Goal: Task Accomplishment & Management: Use online tool/utility

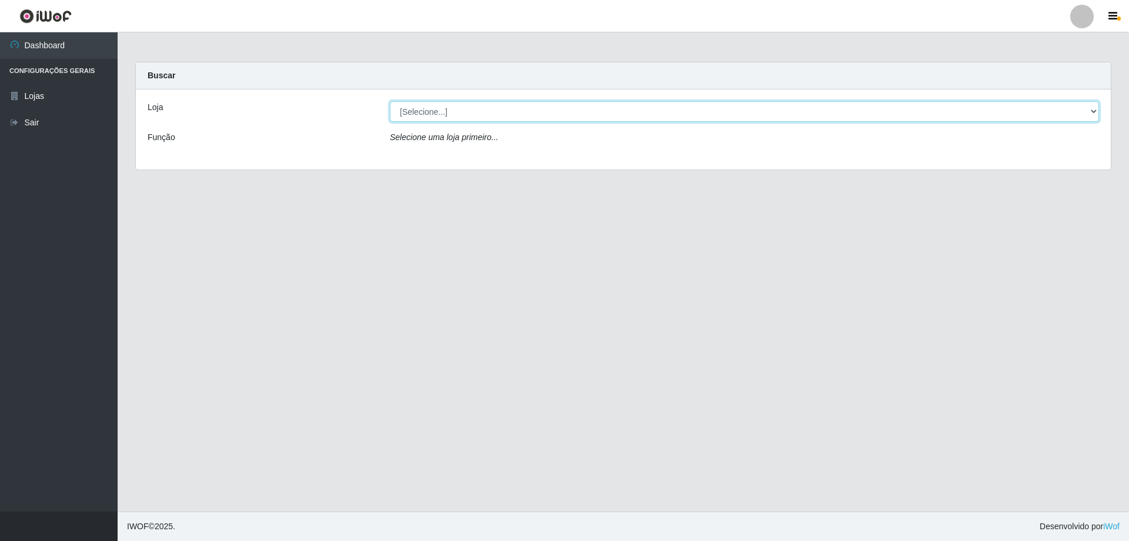
click at [434, 116] on select "[Selecione...] Atacado Vem - [STREET_ADDRESS]" at bounding box center [744, 111] width 709 height 21
select select "461"
click at [390, 101] on select "[Selecione...] Atacado Vem - [STREET_ADDRESS]" at bounding box center [744, 111] width 709 height 21
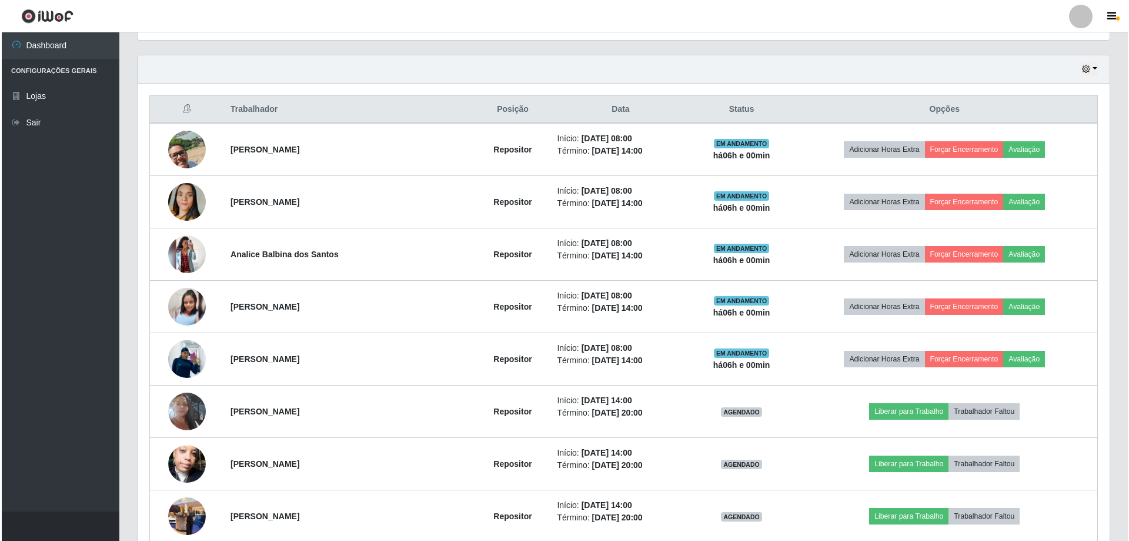
scroll to position [555, 0]
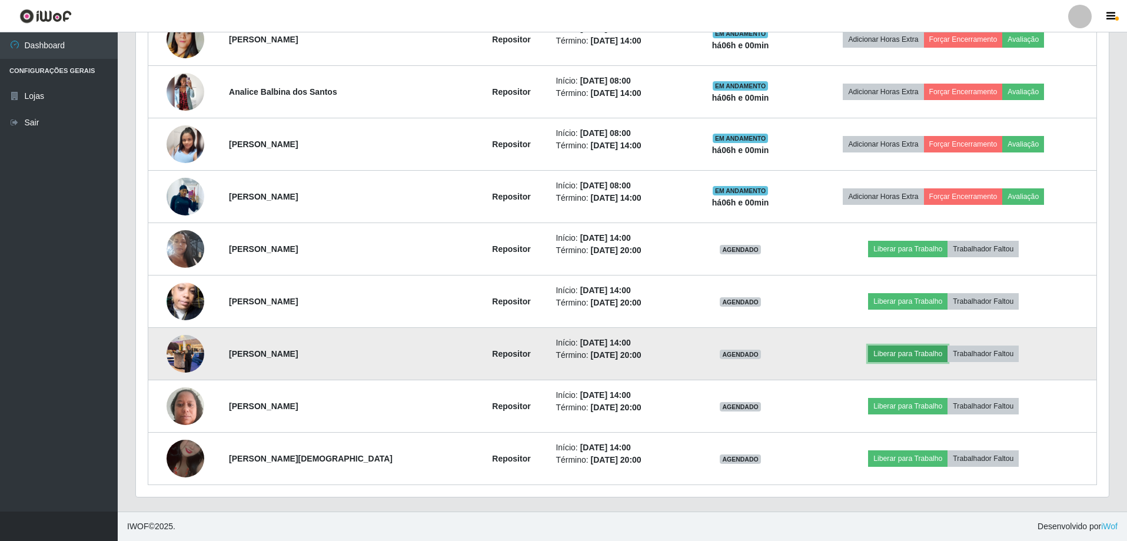
click at [872, 350] on button "Liberar para Trabalho" at bounding box center [907, 353] width 79 height 16
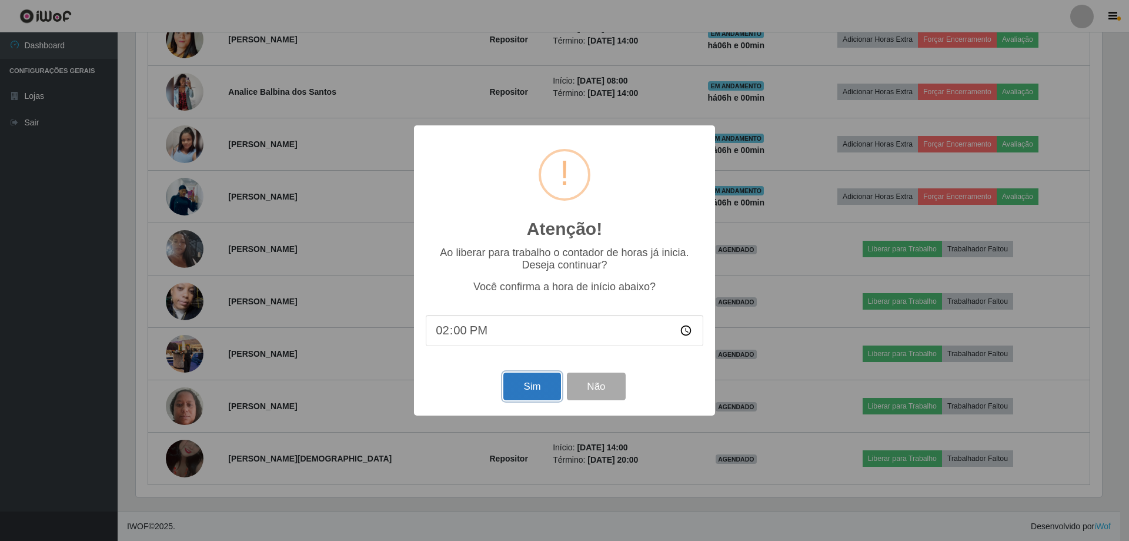
click at [548, 394] on button "Sim" at bounding box center [532, 386] width 57 height 28
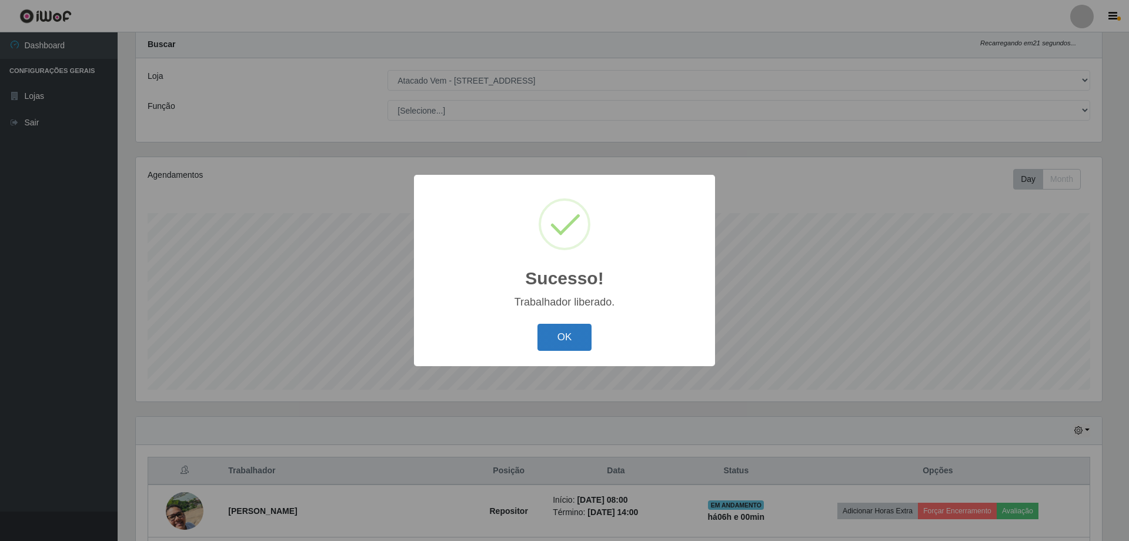
click at [575, 339] on button "OK" at bounding box center [565, 338] width 55 height 28
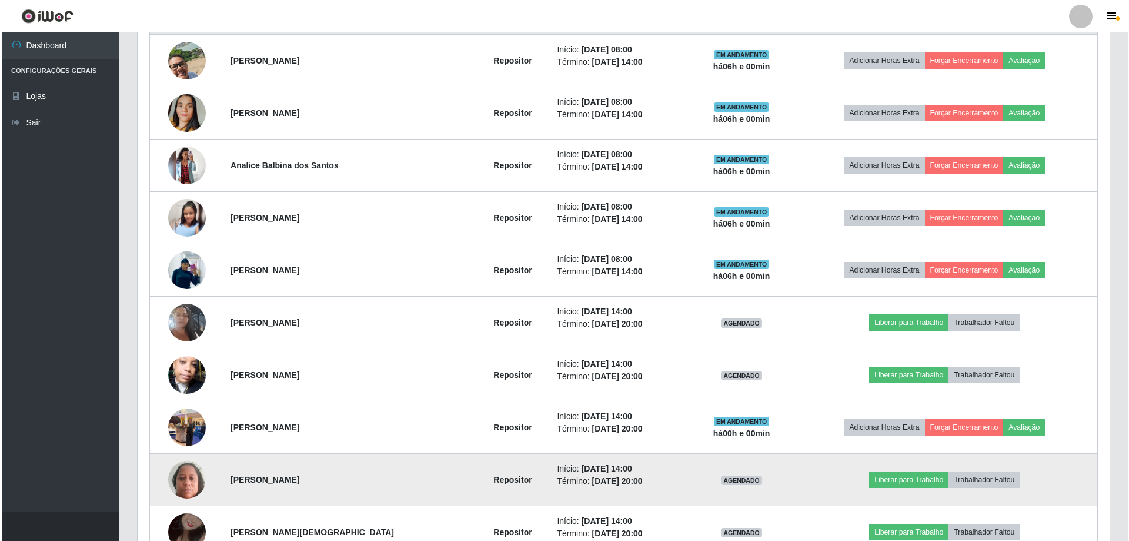
scroll to position [502, 0]
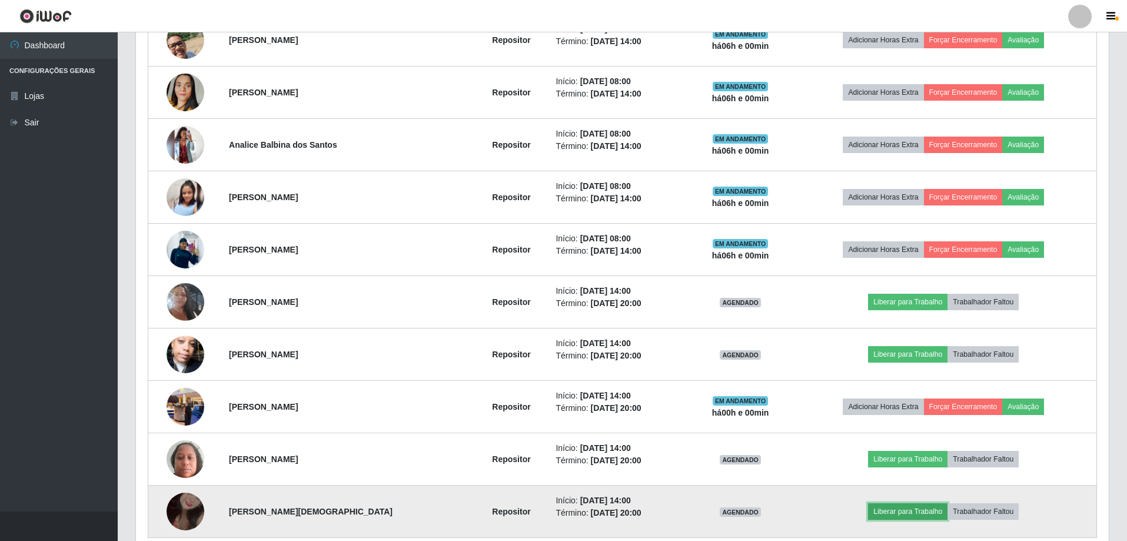
click at [904, 515] on button "Liberar para Trabalho" at bounding box center [907, 511] width 79 height 16
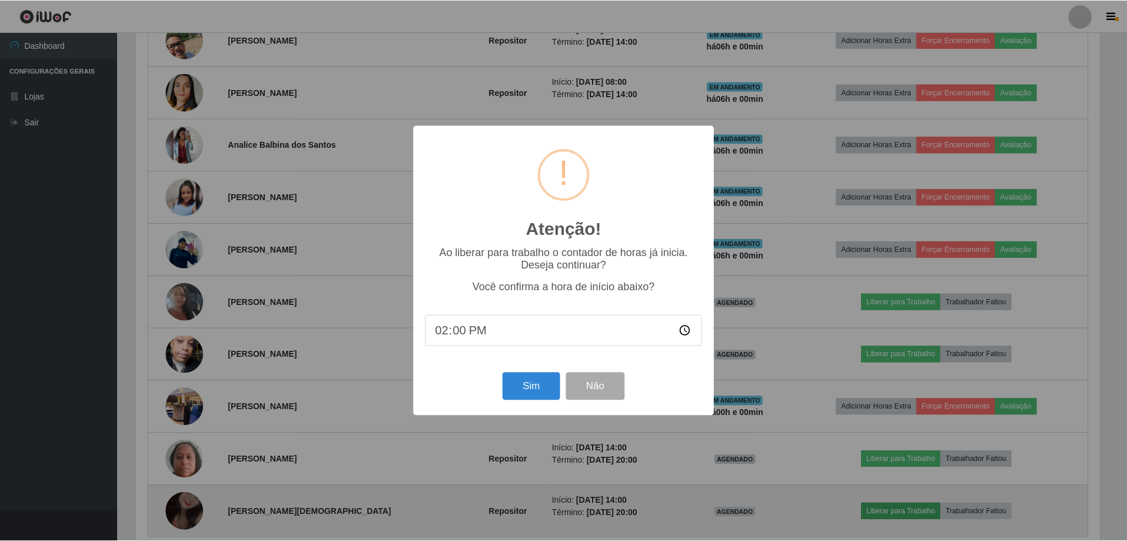
scroll to position [244, 967]
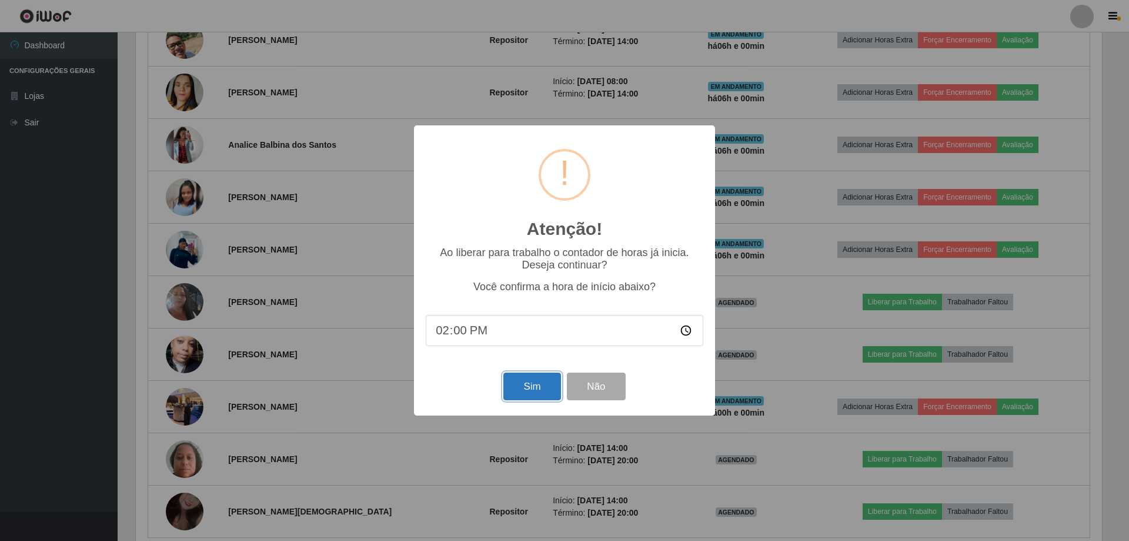
click at [530, 394] on button "Sim" at bounding box center [532, 386] width 57 height 28
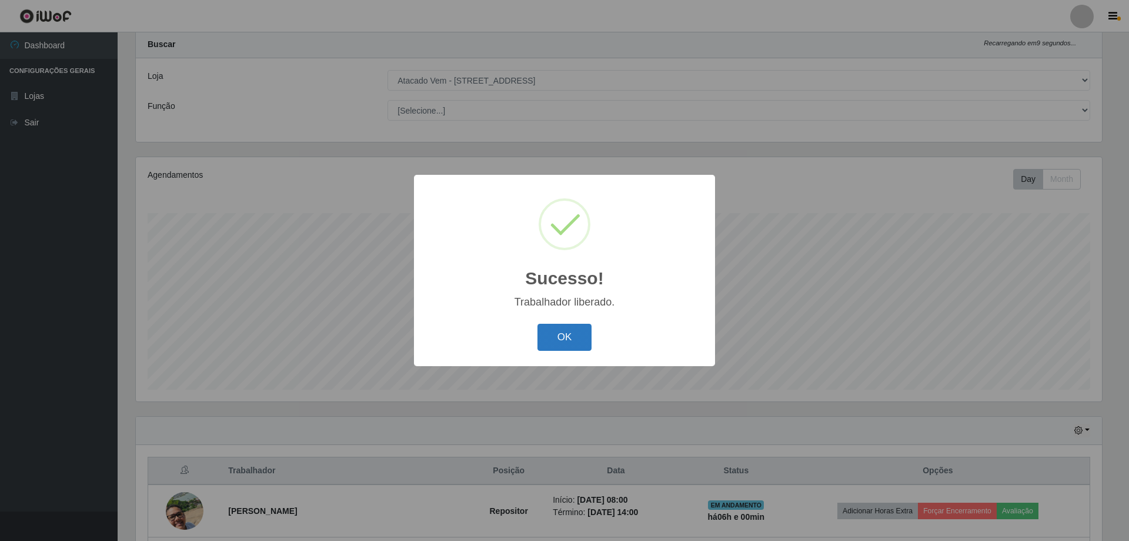
click at [554, 344] on button "OK" at bounding box center [565, 338] width 55 height 28
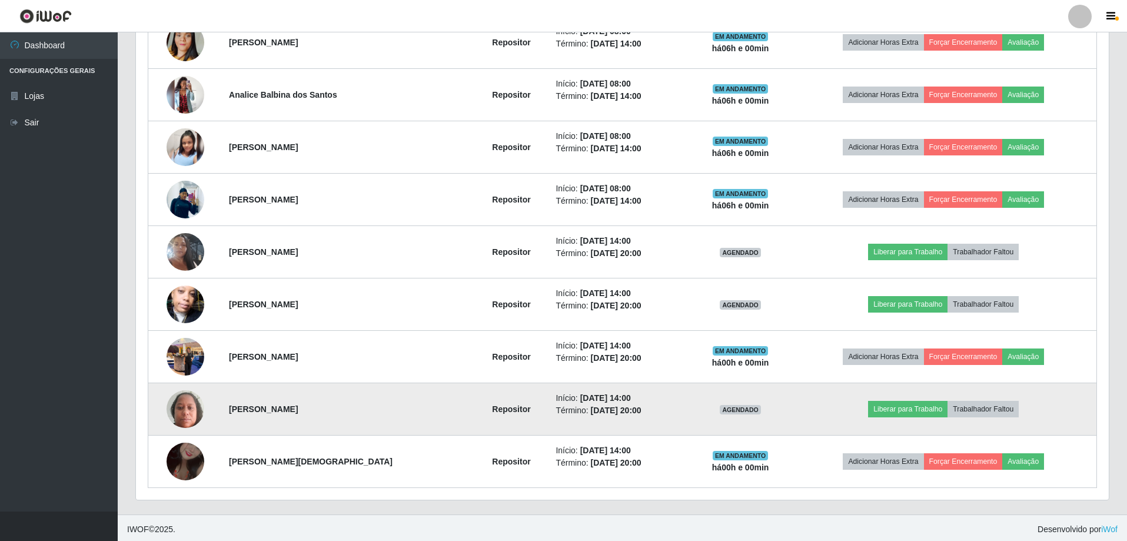
scroll to position [555, 0]
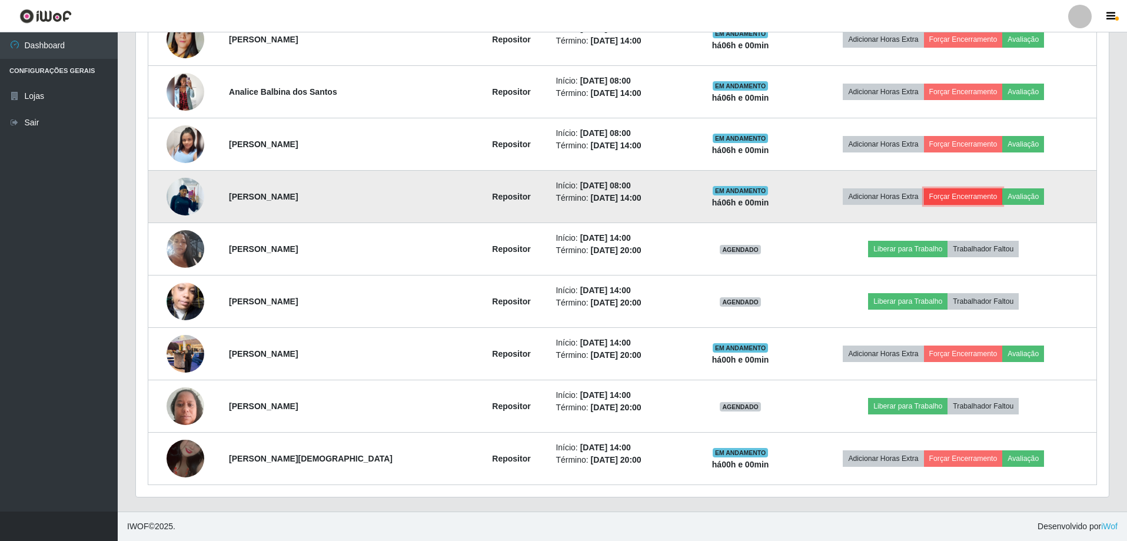
click at [966, 192] on button "Forçar Encerramento" at bounding box center [963, 196] width 79 height 16
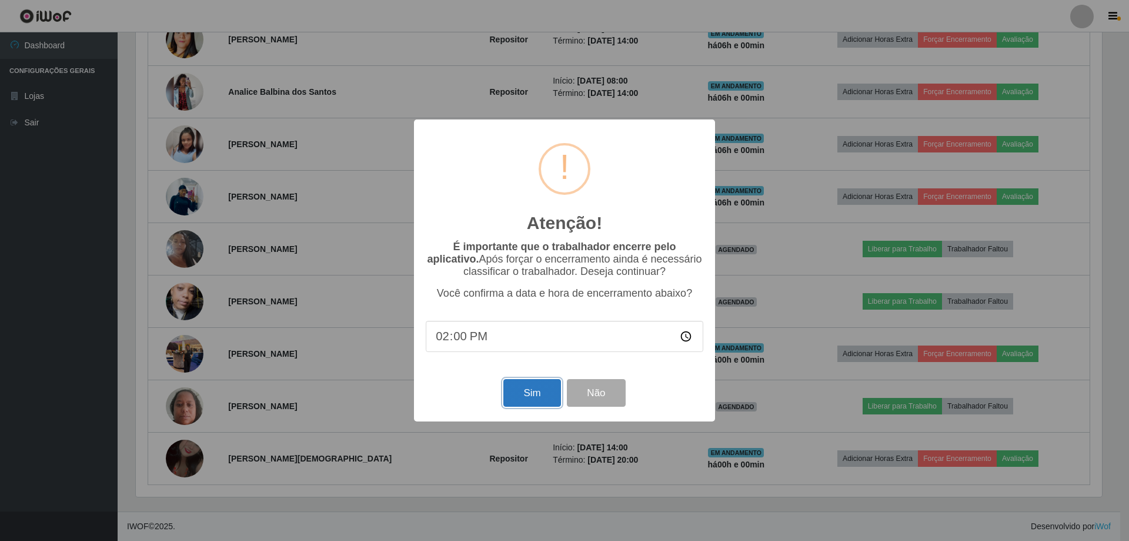
click at [522, 401] on button "Sim" at bounding box center [532, 393] width 57 height 28
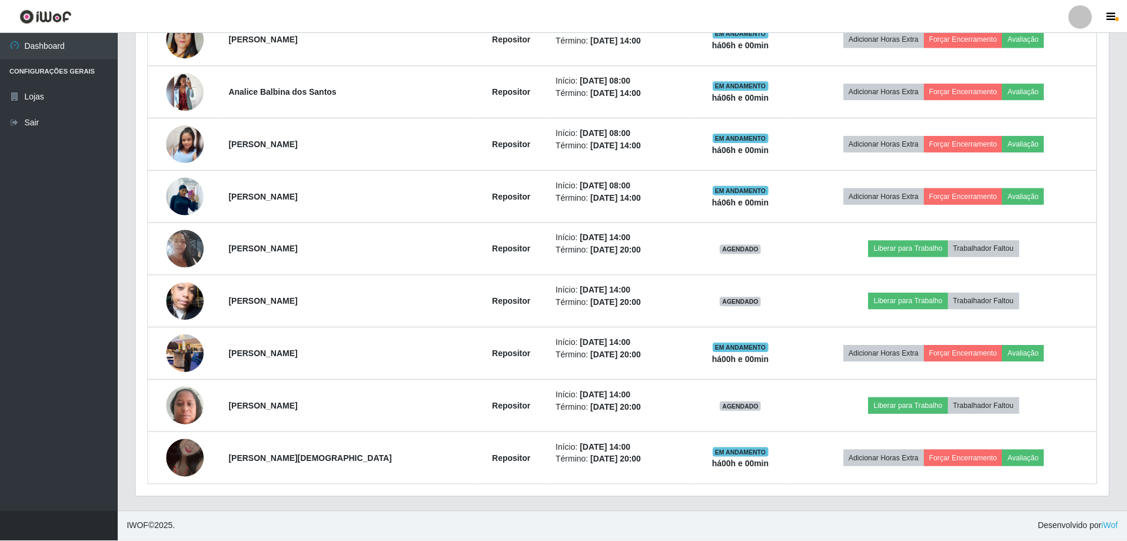
scroll to position [0, 0]
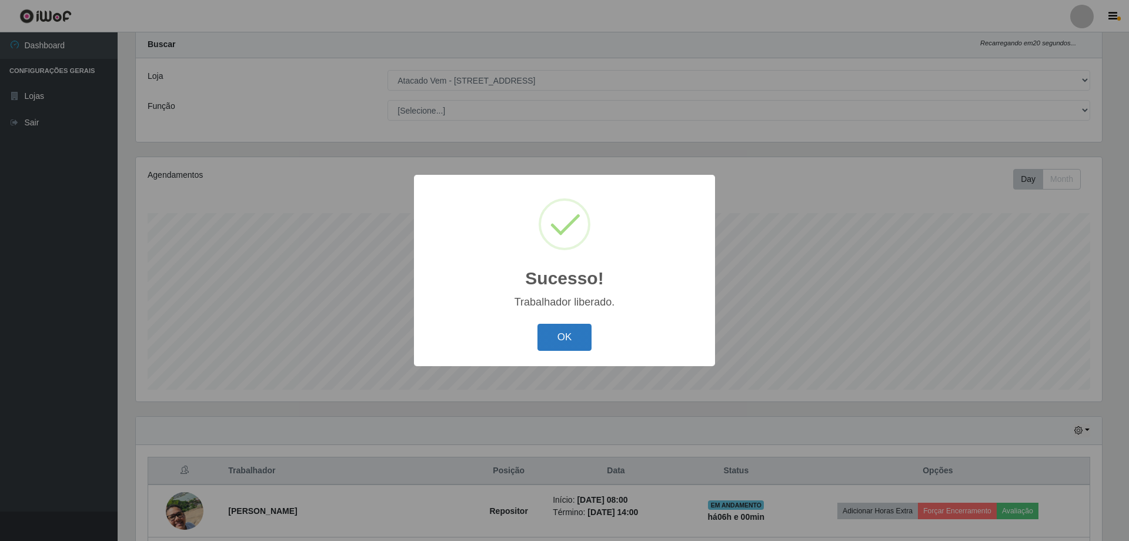
click at [571, 336] on button "OK" at bounding box center [565, 338] width 55 height 28
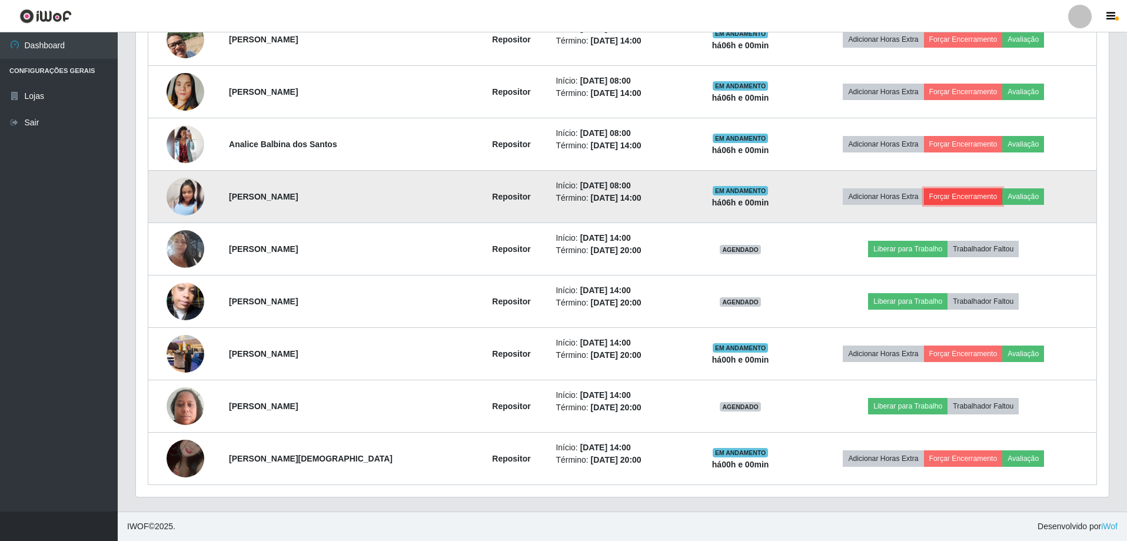
click at [974, 196] on button "Forçar Encerramento" at bounding box center [963, 196] width 79 height 16
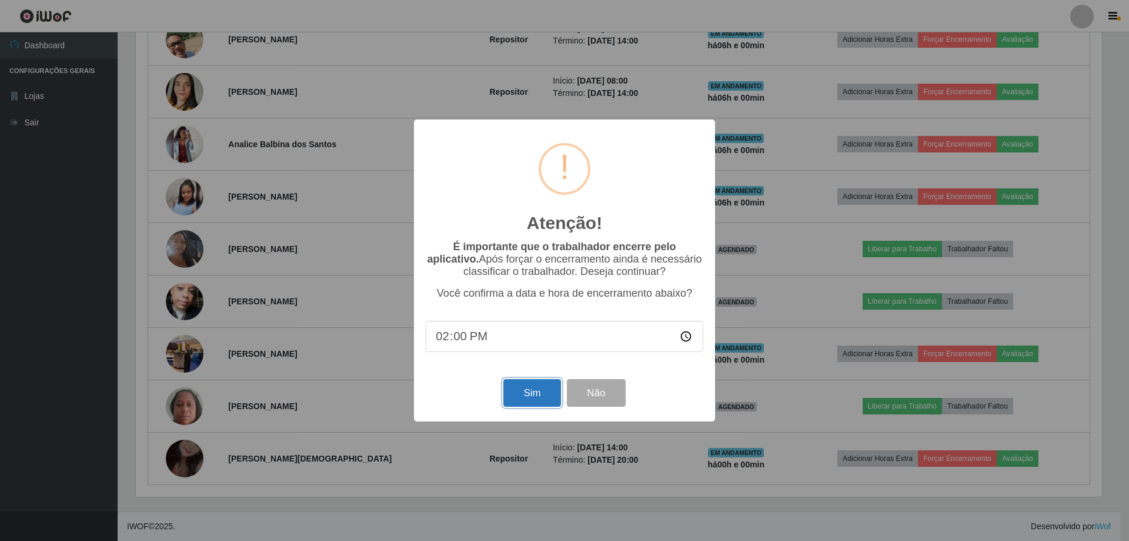
click at [528, 405] on button "Sim" at bounding box center [532, 393] width 57 height 28
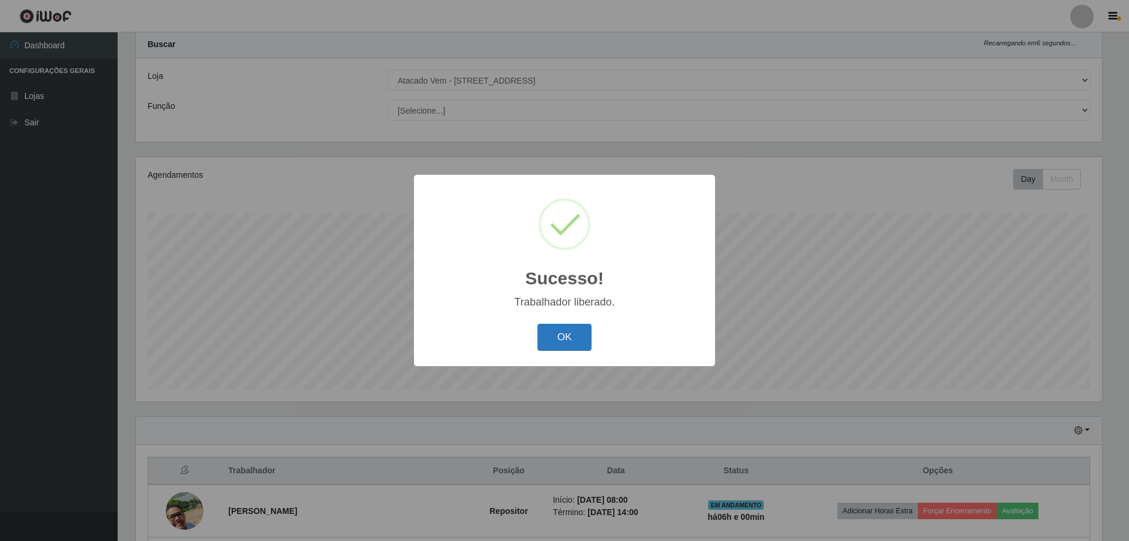
click at [555, 332] on button "OK" at bounding box center [565, 338] width 55 height 28
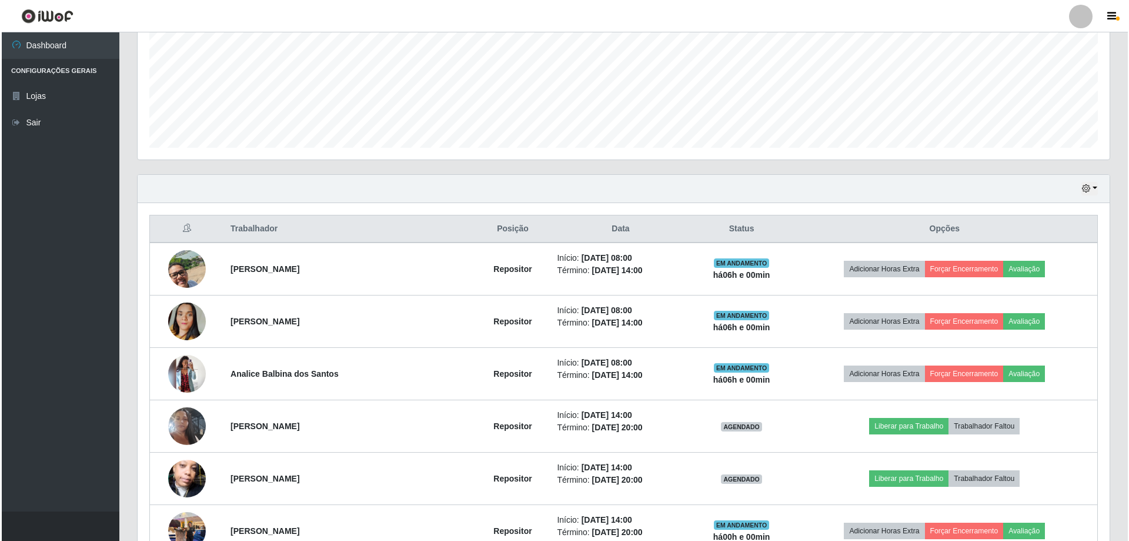
scroll to position [450, 0]
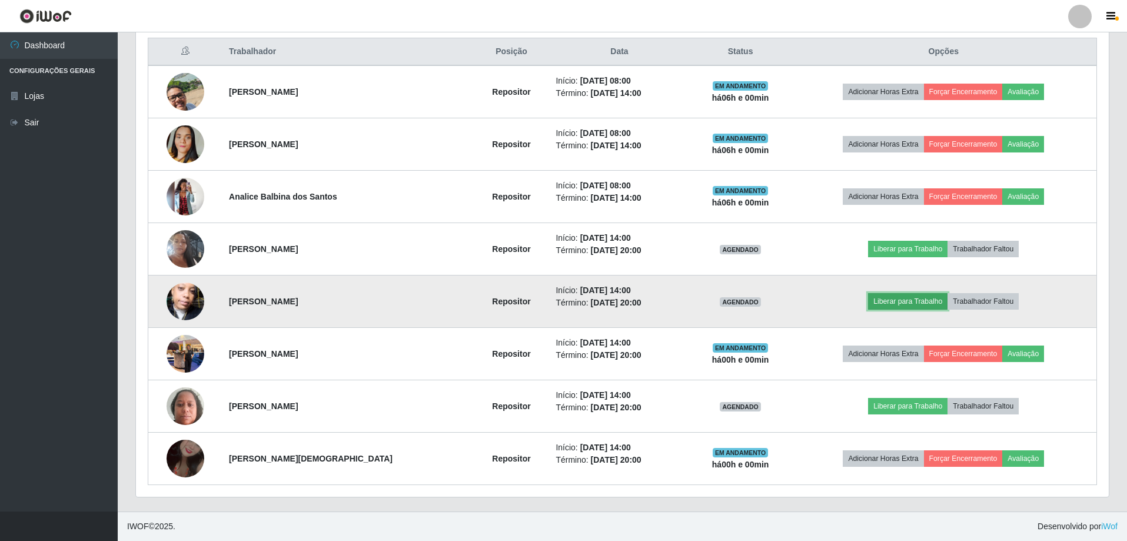
click at [907, 297] on button "Liberar para Trabalho" at bounding box center [907, 301] width 79 height 16
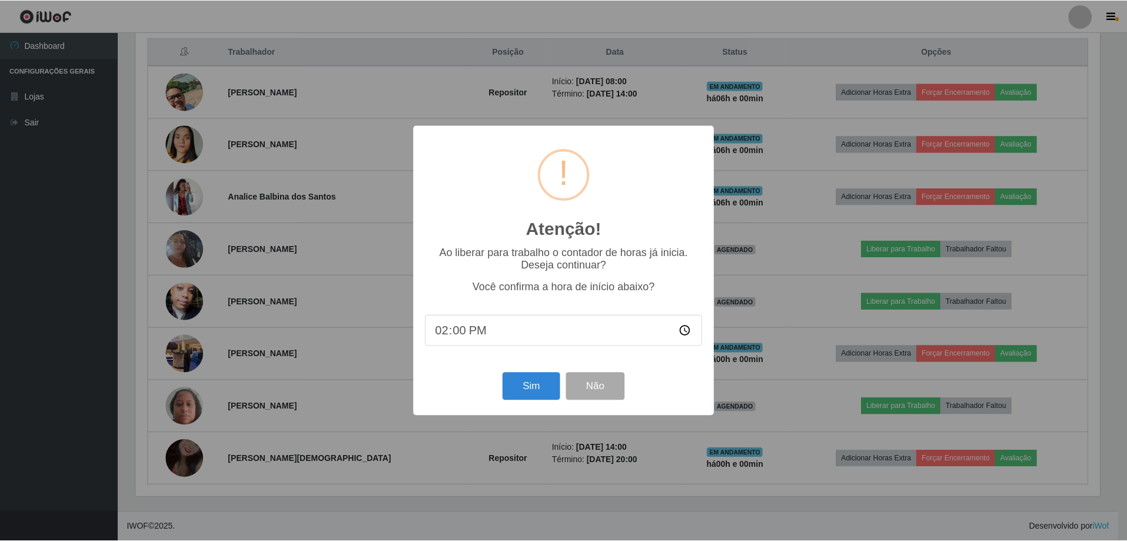
scroll to position [244, 967]
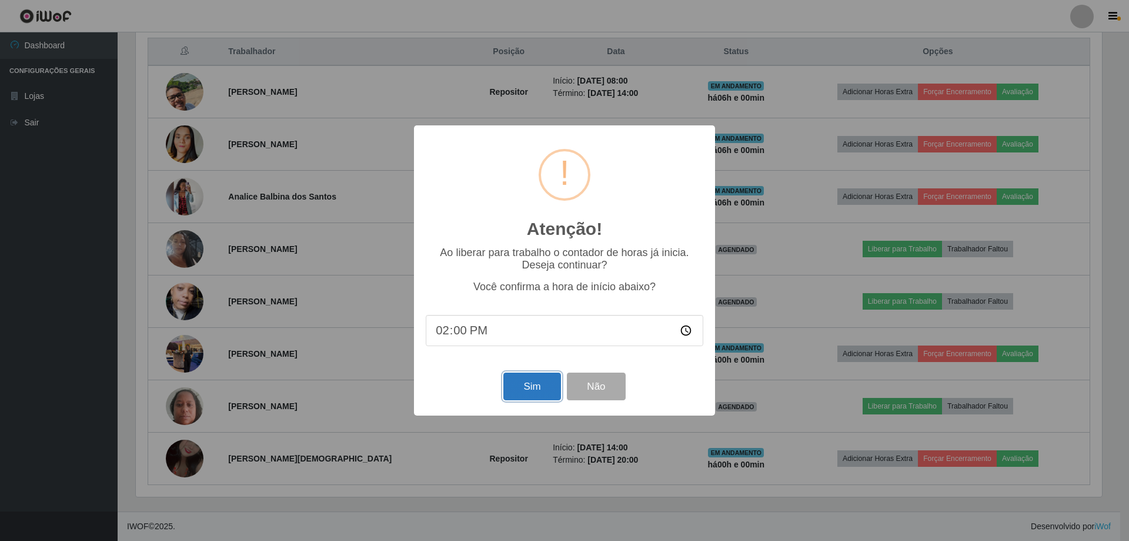
click at [513, 388] on button "Sim" at bounding box center [532, 386] width 57 height 28
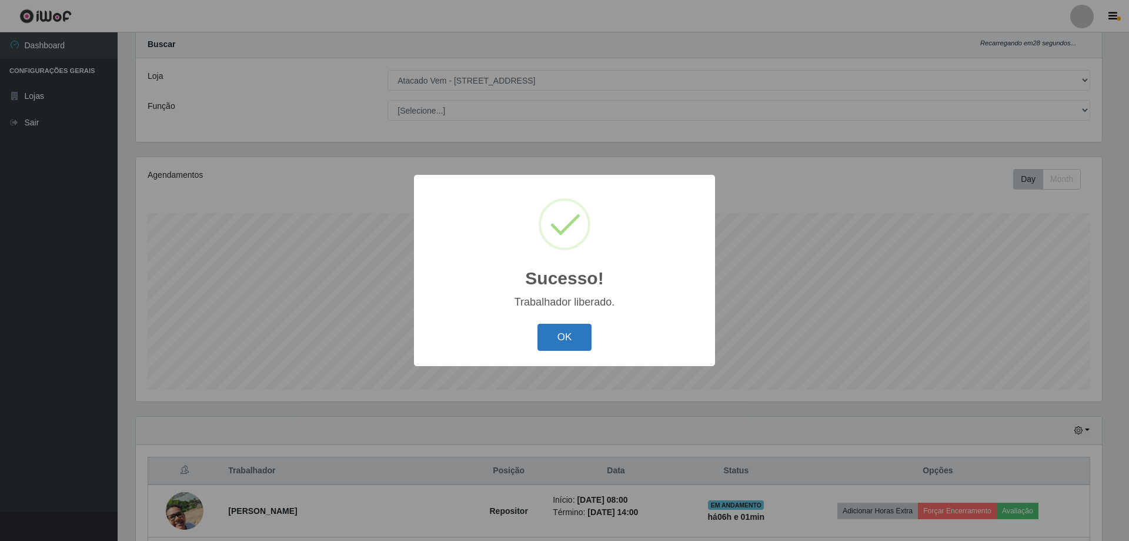
click at [554, 340] on button "OK" at bounding box center [565, 338] width 55 height 28
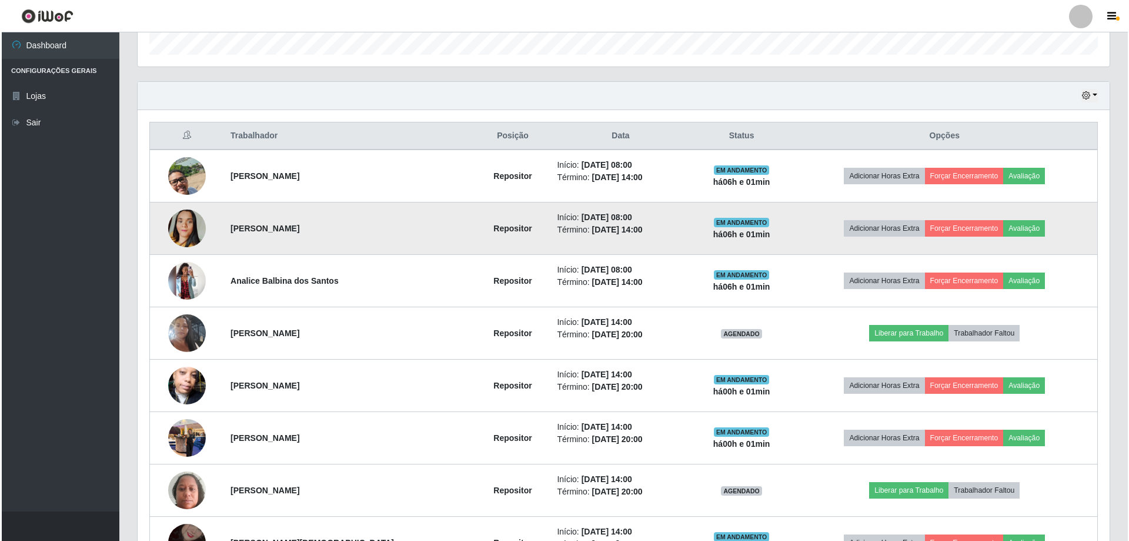
scroll to position [384, 0]
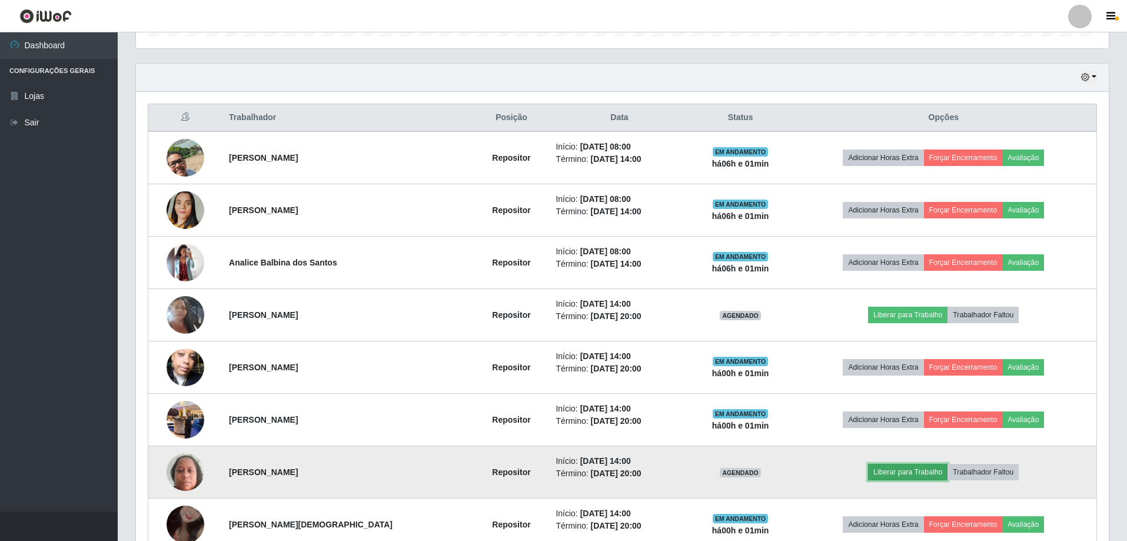
click at [882, 468] on button "Liberar para Trabalho" at bounding box center [907, 472] width 79 height 16
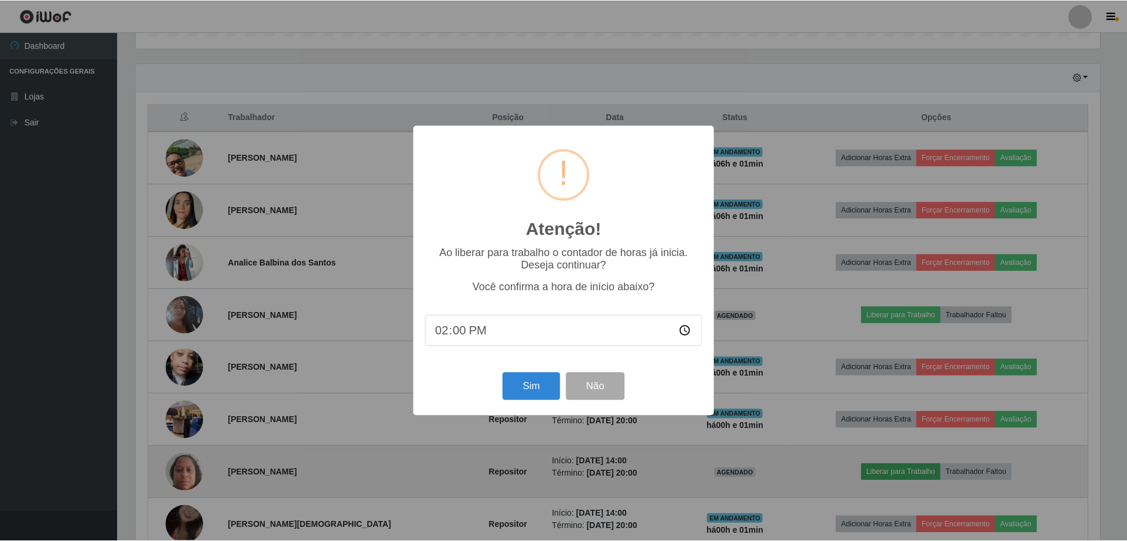
scroll to position [244, 967]
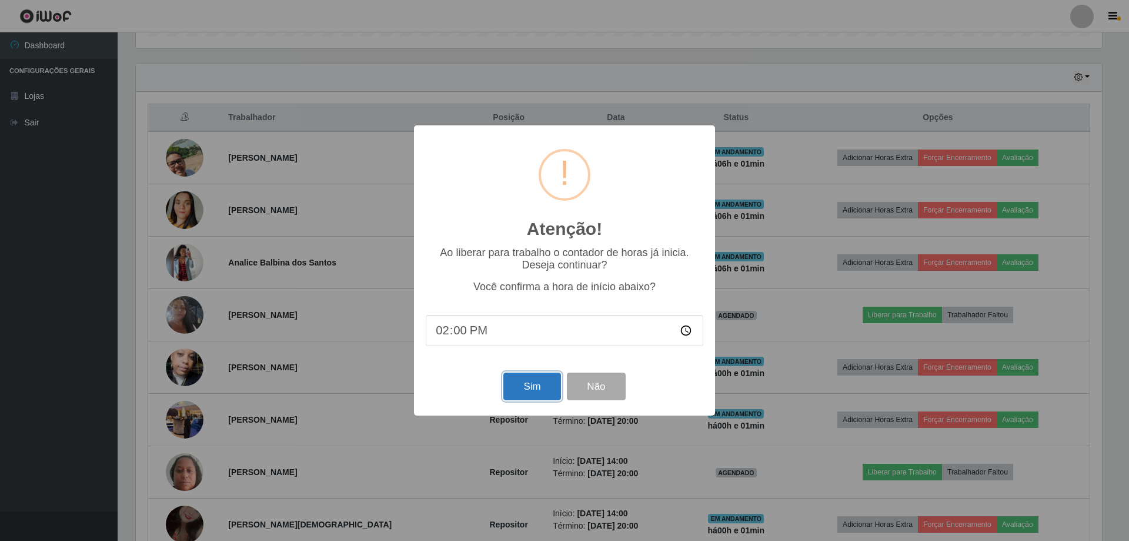
click at [540, 392] on button "Sim" at bounding box center [532, 386] width 57 height 28
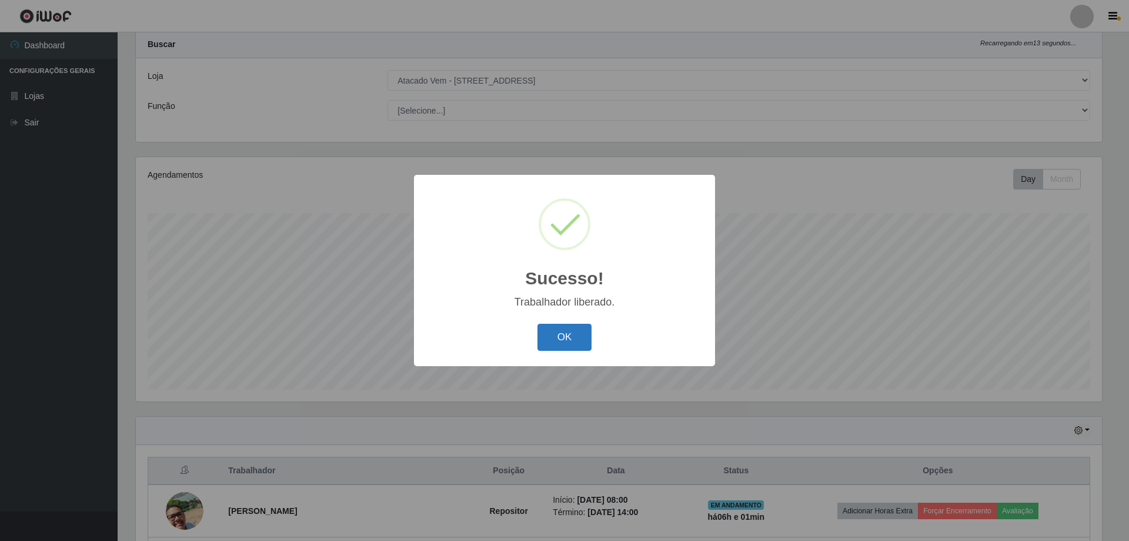
click at [562, 338] on button "OK" at bounding box center [565, 338] width 55 height 28
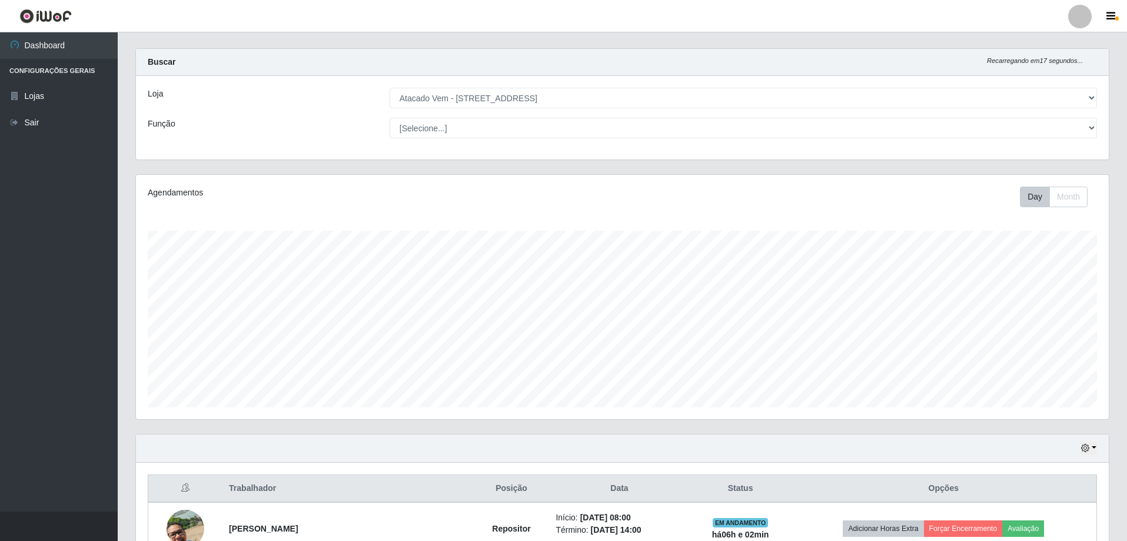
scroll to position [0, 0]
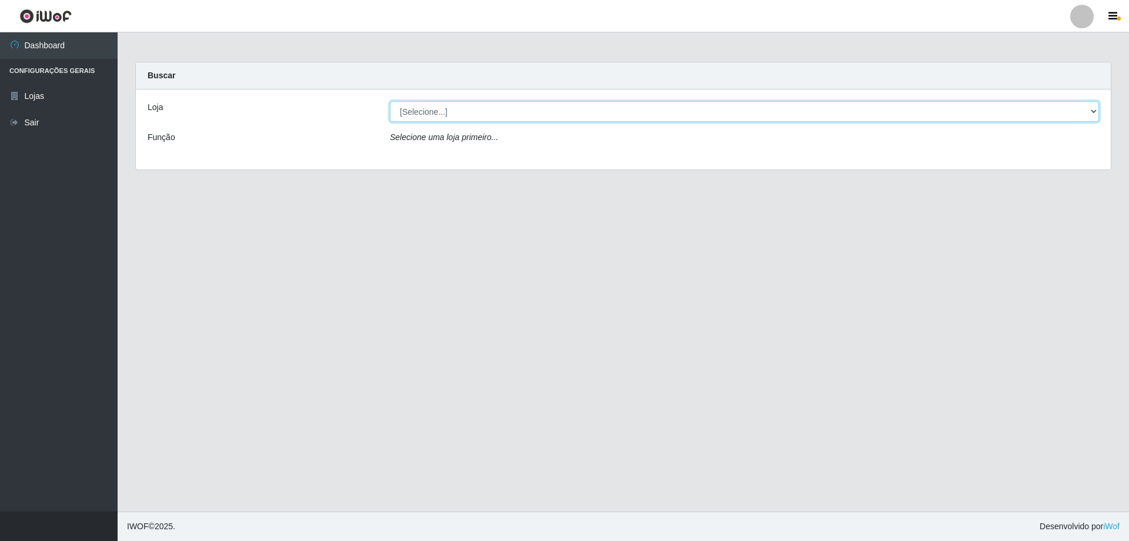
click at [1093, 114] on select "[Selecione...] Atacado Vem - [STREET_ADDRESS]" at bounding box center [744, 111] width 709 height 21
select select "461"
click at [390, 101] on select "[Selecione...] Atacado Vem - [STREET_ADDRESS]" at bounding box center [744, 111] width 709 height 21
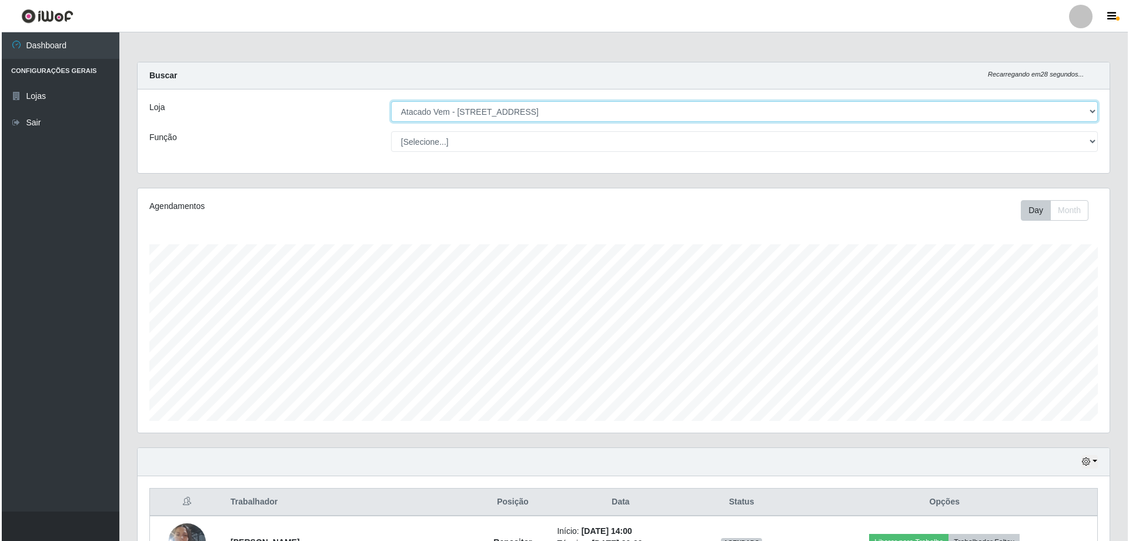
scroll to position [293, 0]
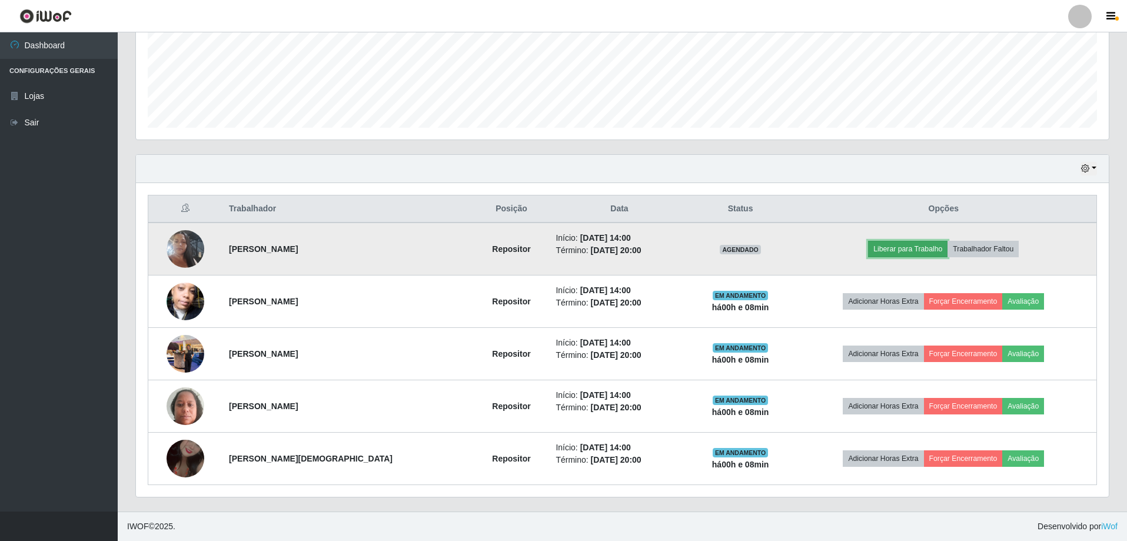
click at [911, 244] on button "Liberar para Trabalho" at bounding box center [907, 249] width 79 height 16
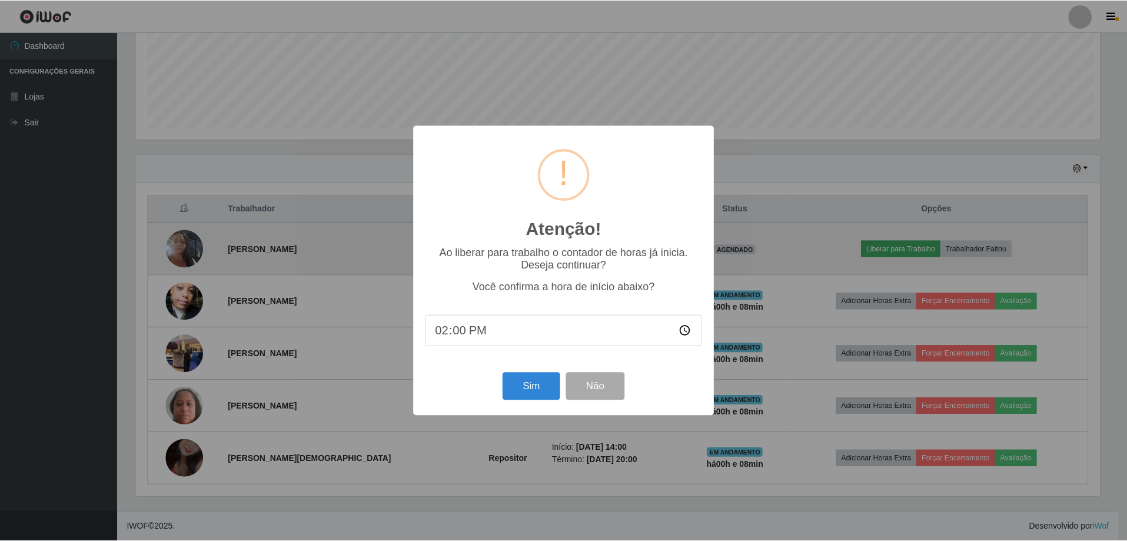
scroll to position [244, 967]
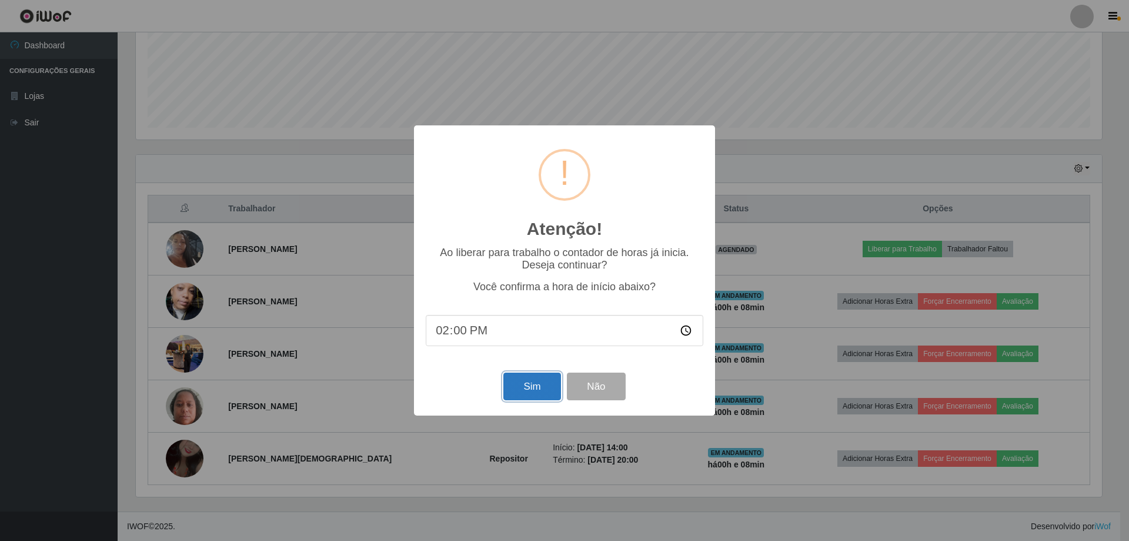
click at [528, 388] on button "Sim" at bounding box center [532, 386] width 57 height 28
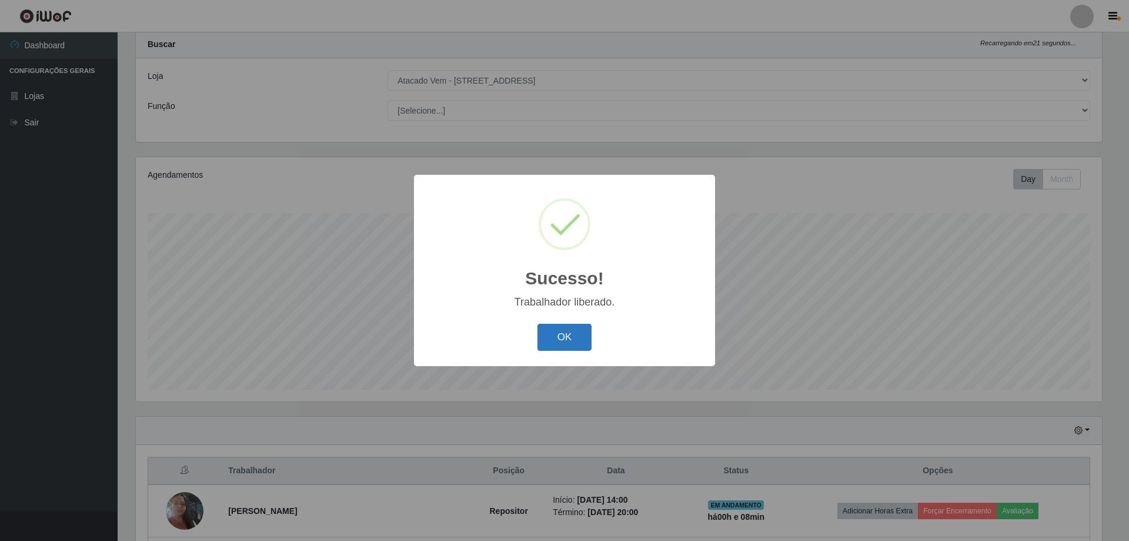
click at [571, 337] on button "OK" at bounding box center [565, 338] width 55 height 28
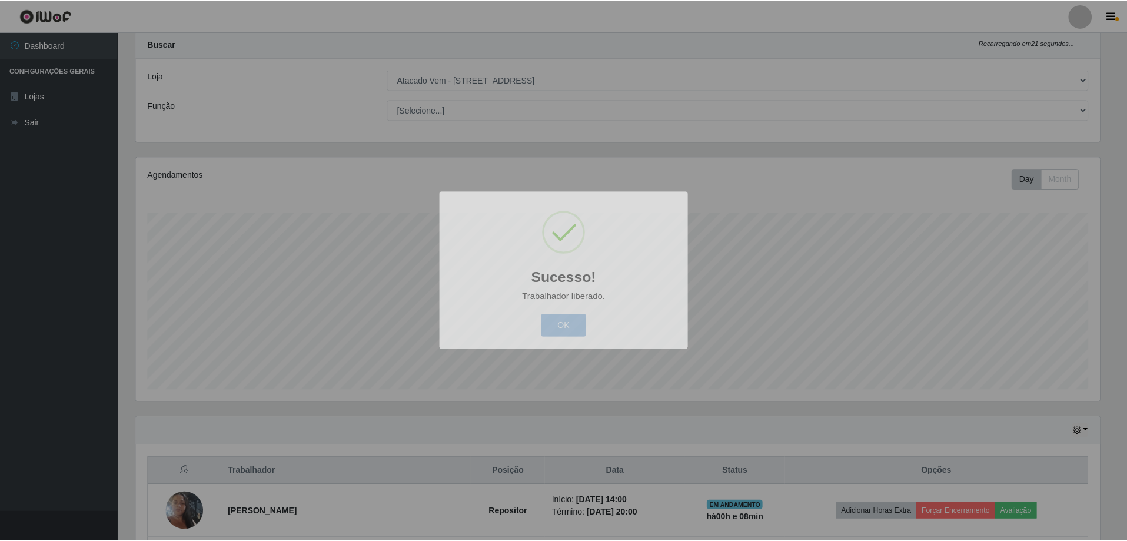
scroll to position [244, 972]
